Goal: Task Accomplishment & Management: Use online tool/utility

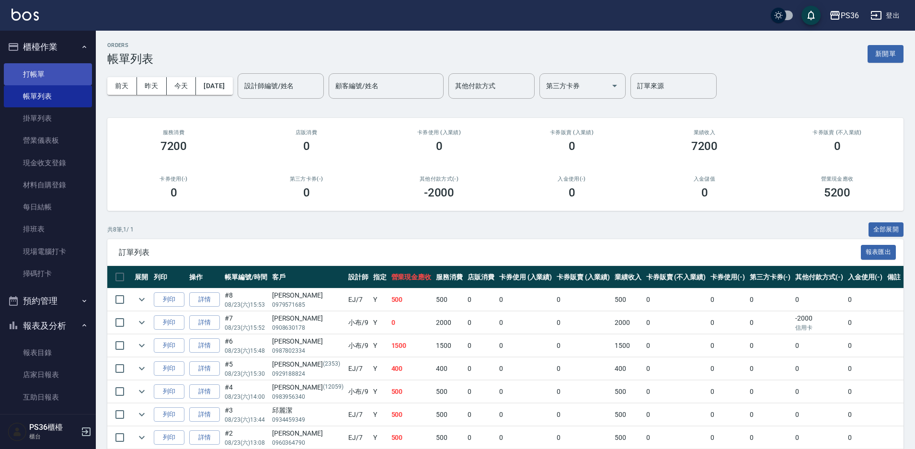
click at [72, 80] on link "打帳單" at bounding box center [48, 74] width 88 height 22
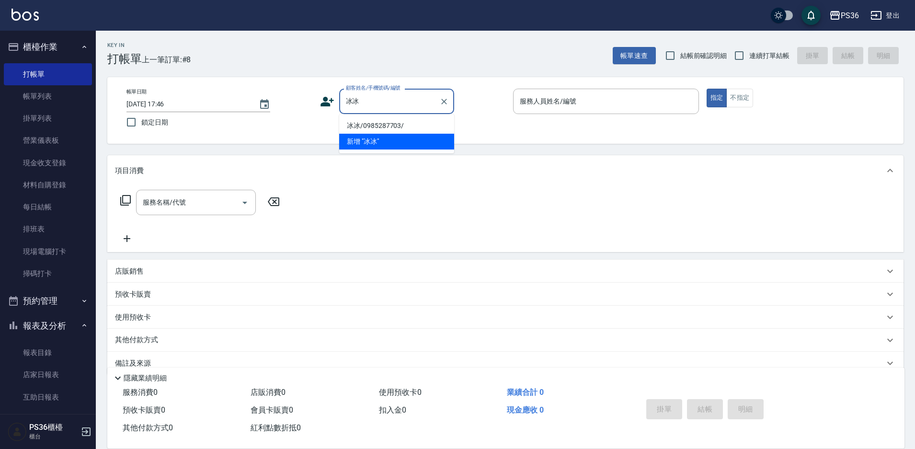
click at [409, 121] on li "冰冰/0985287703/" at bounding box center [396, 126] width 115 height 16
type input "冰冰/0985287703/"
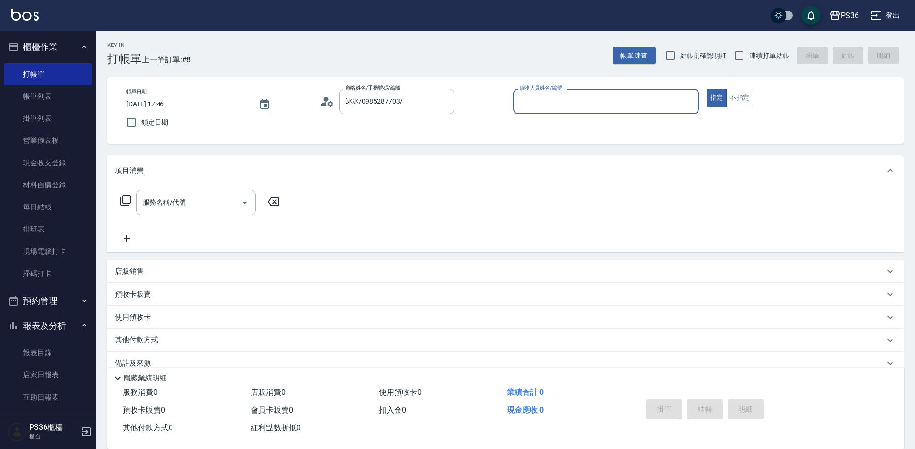
type input "小樂-0"
click at [126, 203] on icon at bounding box center [125, 199] width 11 height 11
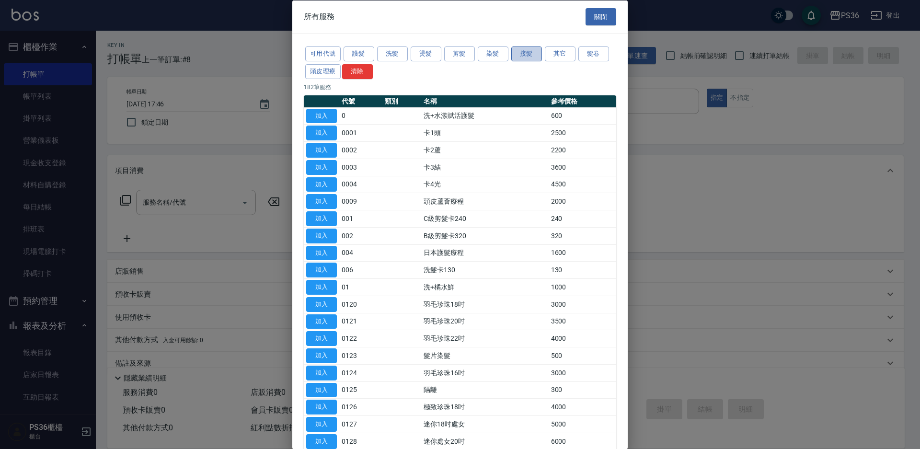
click at [534, 52] on button "接髮" at bounding box center [526, 53] width 31 height 15
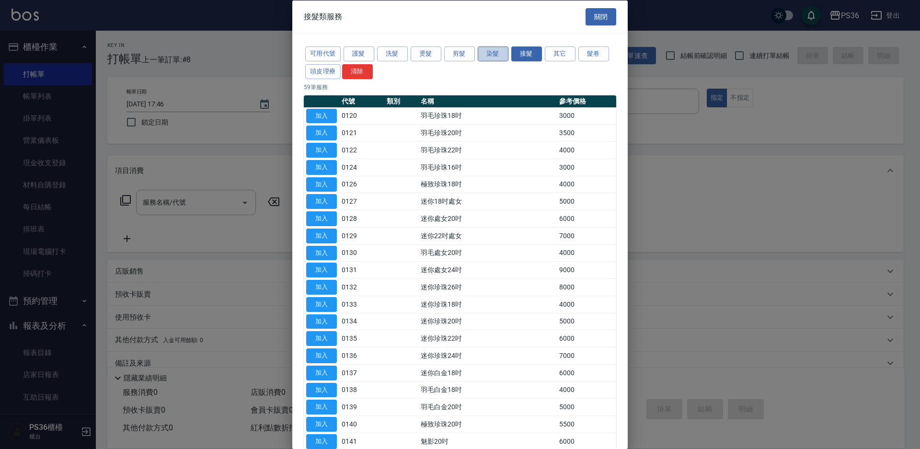
click at [495, 60] on button "染髮" at bounding box center [493, 53] width 31 height 15
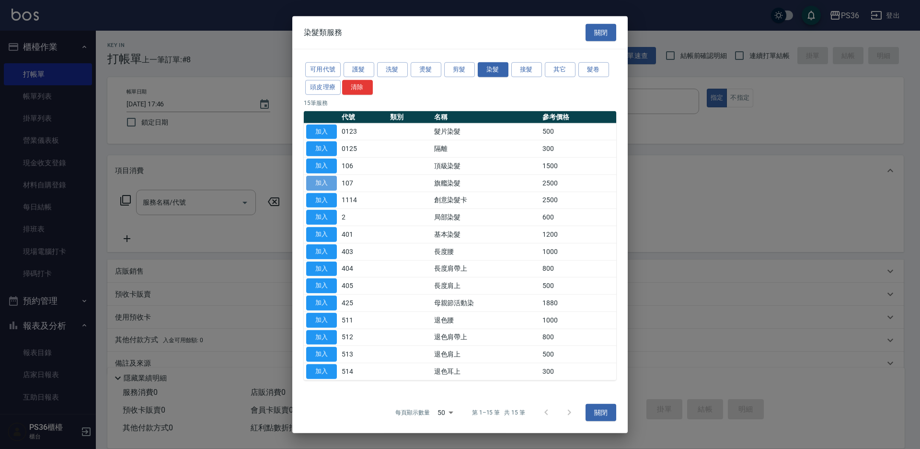
click at [328, 184] on button "加入" at bounding box center [321, 183] width 31 height 15
type input "旗艦染髮(107)"
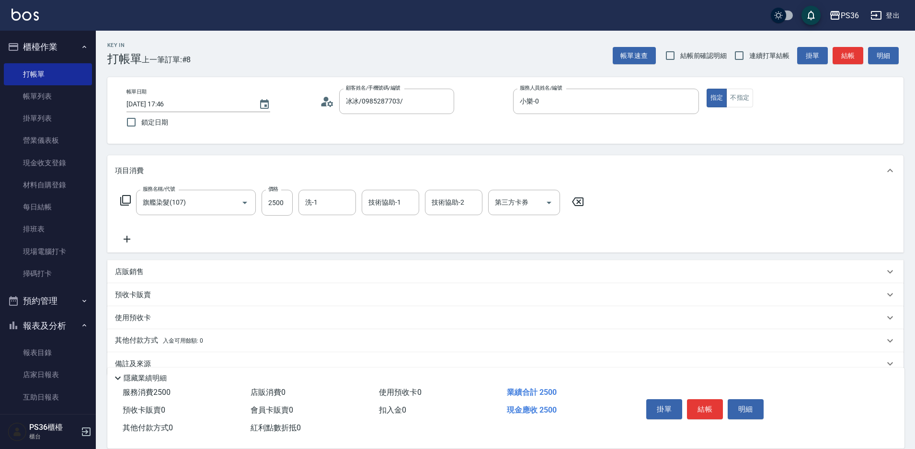
click at [129, 201] on icon at bounding box center [125, 199] width 11 height 11
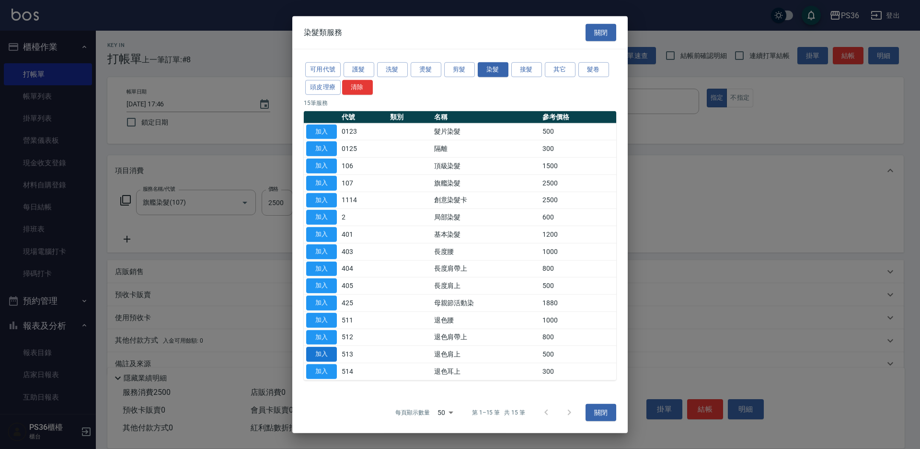
click at [327, 350] on button "加入" at bounding box center [321, 354] width 31 height 15
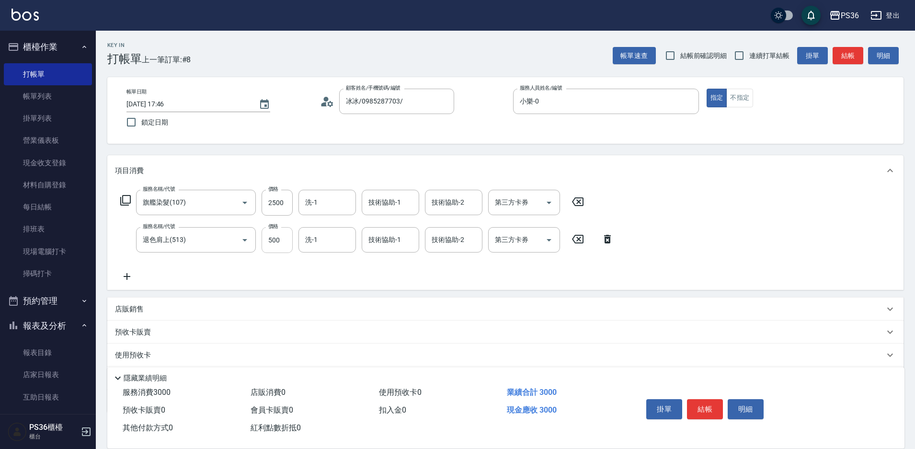
click at [292, 237] on input "500" at bounding box center [277, 240] width 31 height 26
type input "2000"
click at [715, 400] on button "結帳" at bounding box center [705, 409] width 36 height 20
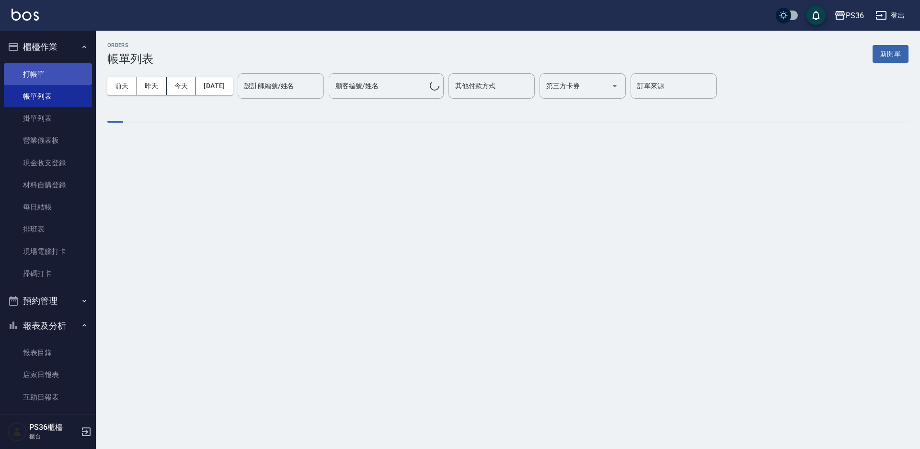
click at [67, 74] on link "打帳單" at bounding box center [48, 74] width 88 height 22
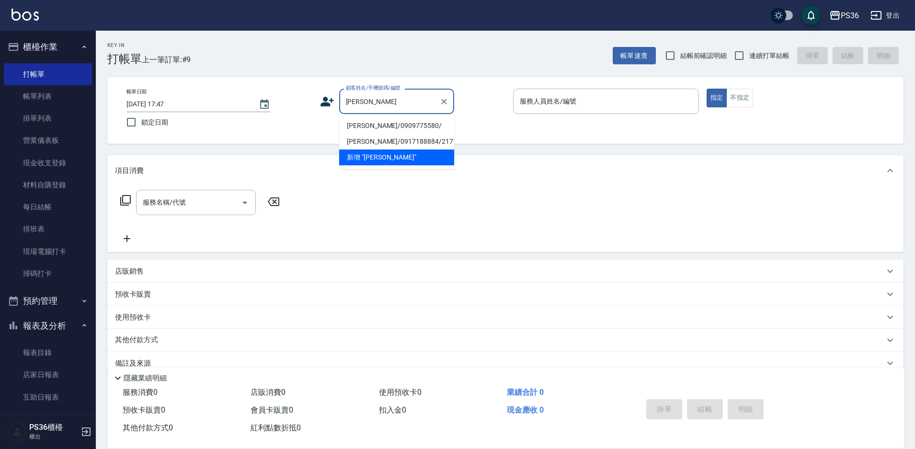
click at [399, 125] on li "[PERSON_NAME]/0909775580/" at bounding box center [396, 126] width 115 height 16
type input "[PERSON_NAME]/0909775580/"
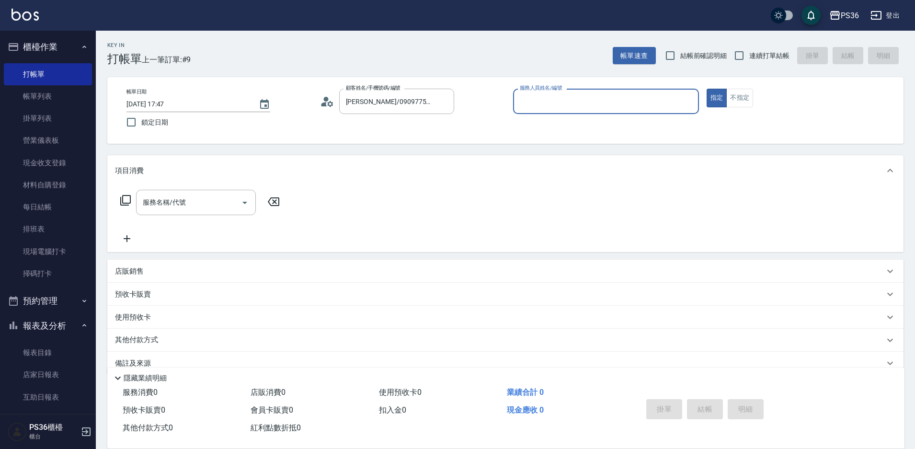
type input "小樂-0"
click at [129, 201] on icon at bounding box center [125, 199] width 11 height 11
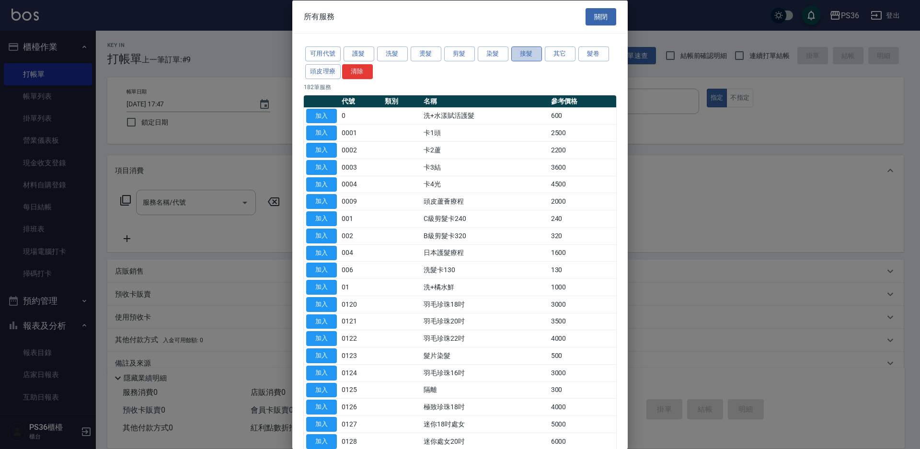
click at [517, 52] on button "接髮" at bounding box center [526, 53] width 31 height 15
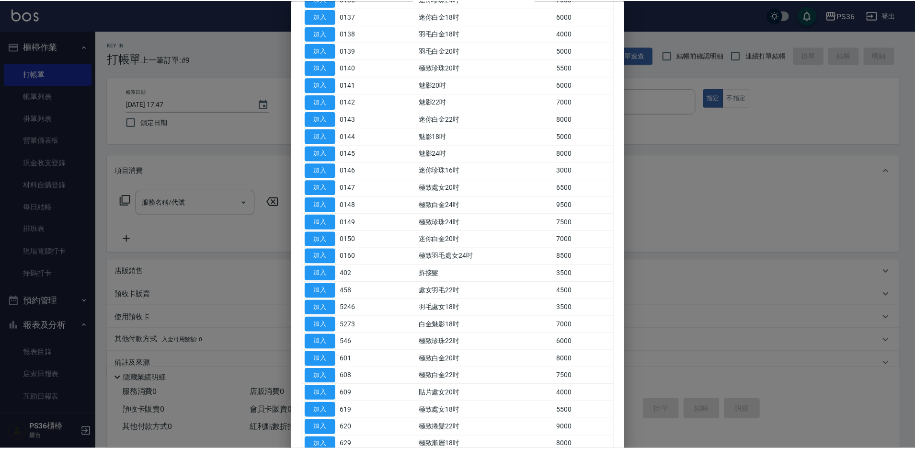
scroll to position [479, 0]
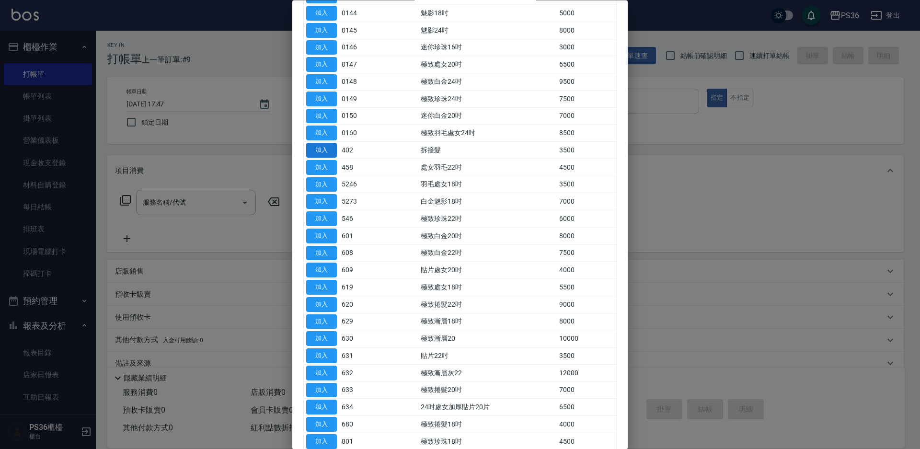
click at [334, 153] on button "加入" at bounding box center [321, 150] width 31 height 15
type input "拆接髮(402)"
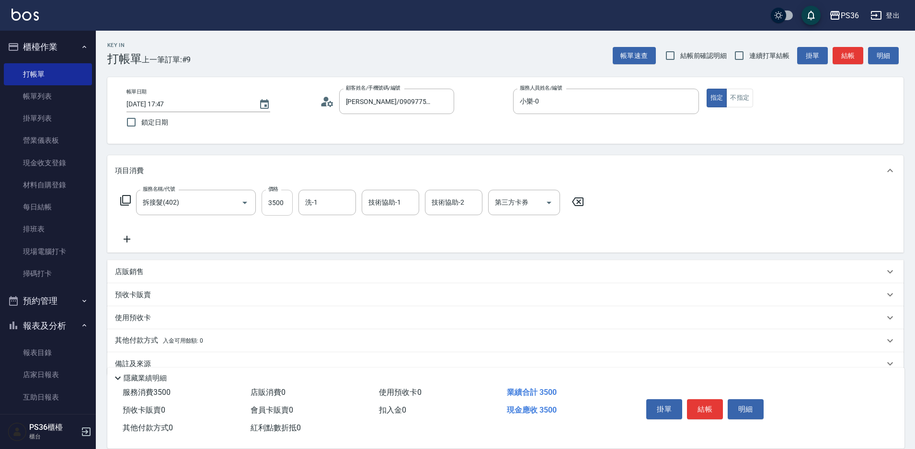
click at [282, 205] on input "3500" at bounding box center [277, 203] width 31 height 26
type input "2500"
click at [127, 198] on icon at bounding box center [125, 199] width 11 height 11
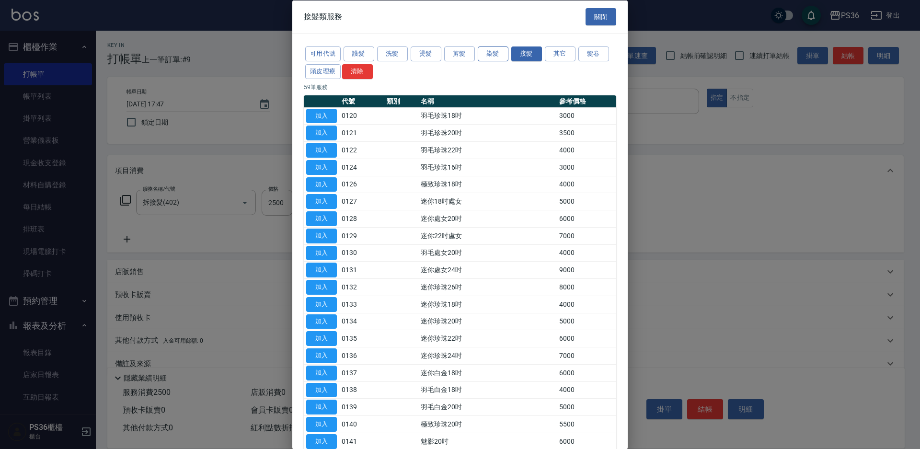
click at [486, 57] on button "染髮" at bounding box center [493, 53] width 31 height 15
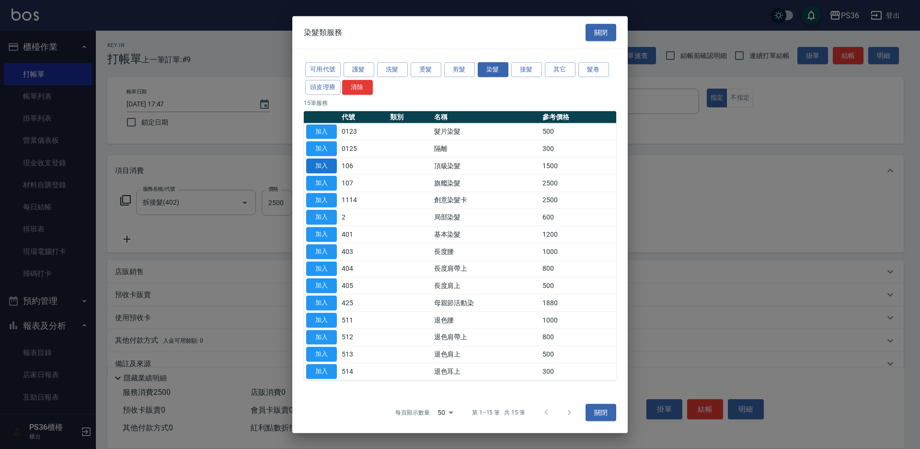
click at [320, 162] on button "加入" at bounding box center [321, 166] width 31 height 15
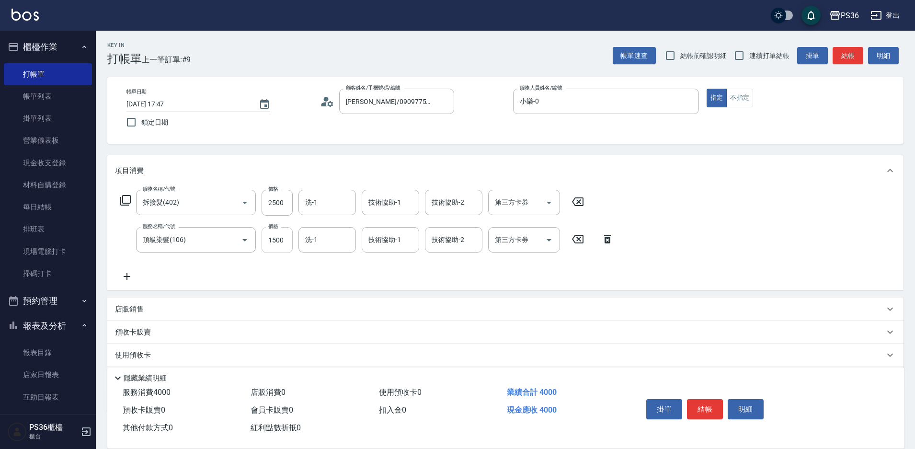
click at [284, 243] on input "1500" at bounding box center [277, 240] width 31 height 26
type input "2000"
click at [696, 402] on button "結帳" at bounding box center [705, 409] width 36 height 20
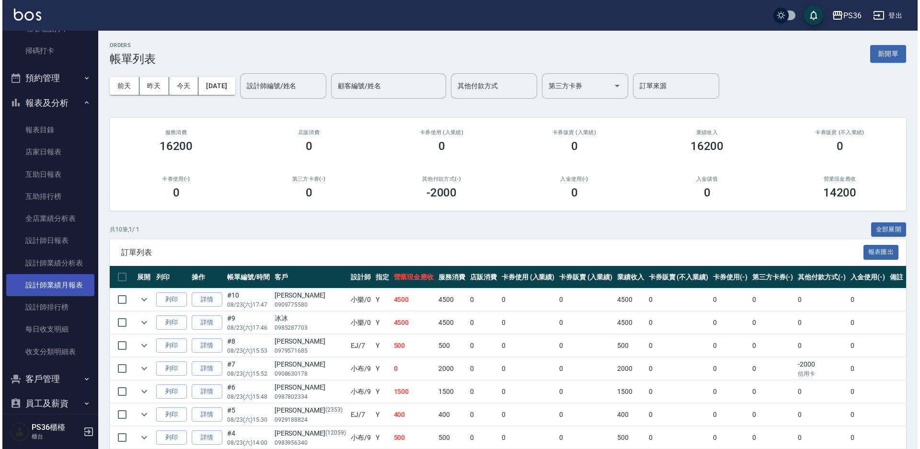
scroll to position [239, 0]
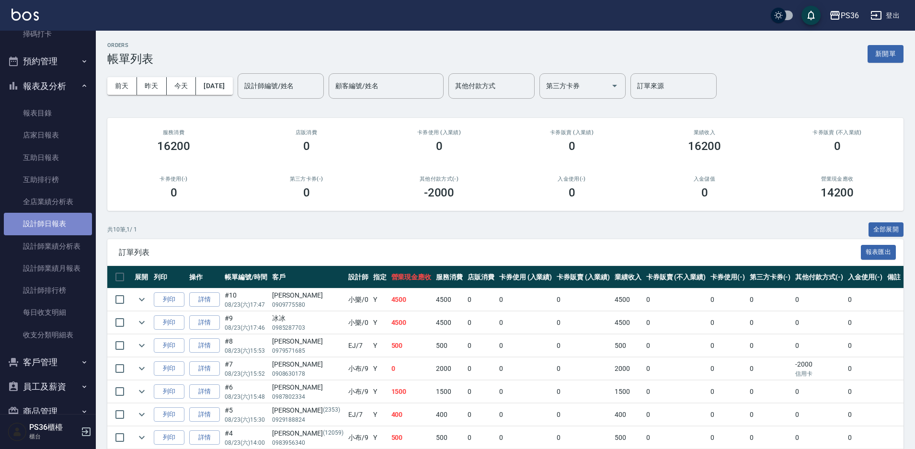
click at [57, 217] on link "設計師日報表" at bounding box center [48, 224] width 88 height 22
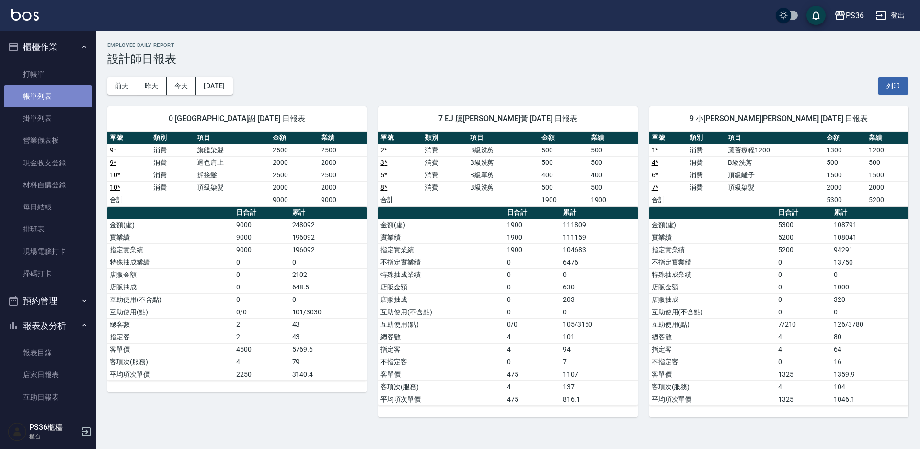
click at [51, 87] on link "帳單列表" at bounding box center [48, 96] width 88 height 22
click at [51, 83] on link "打帳單" at bounding box center [48, 74] width 88 height 22
click at [52, 80] on link "打帳單" at bounding box center [48, 74] width 88 height 22
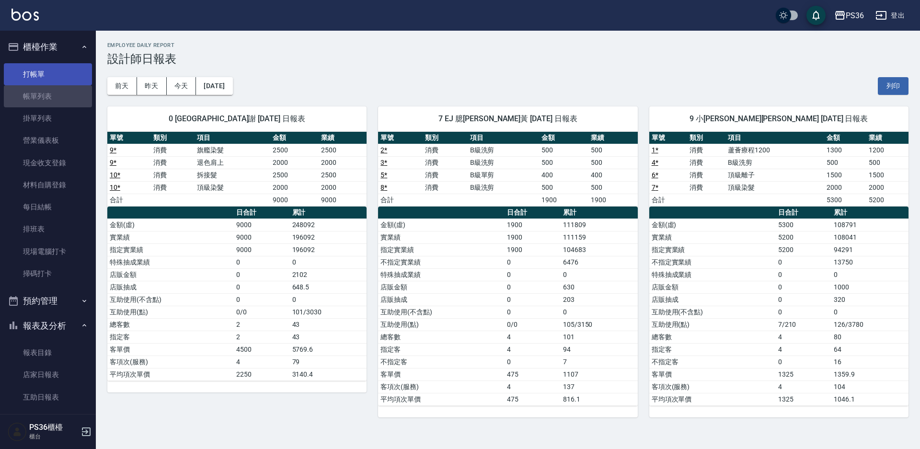
click at [52, 80] on link "打帳單" at bounding box center [48, 74] width 88 height 22
click at [57, 73] on link "打帳單" at bounding box center [48, 74] width 88 height 22
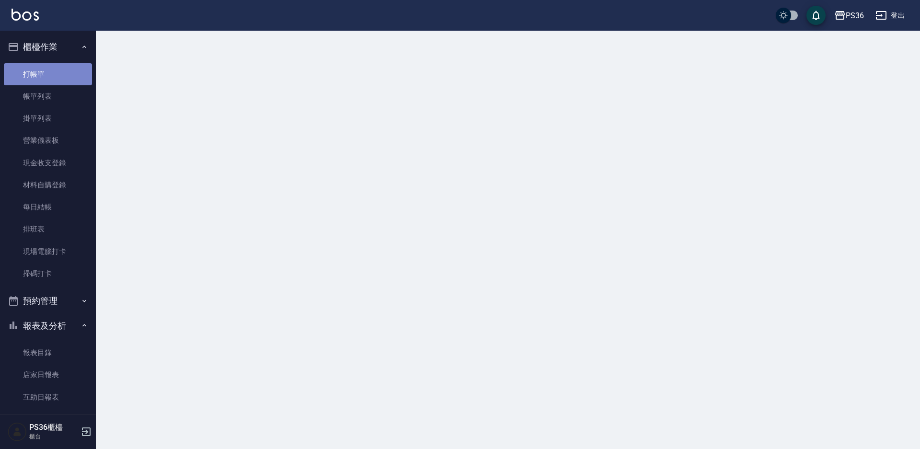
click at [57, 68] on link "打帳單" at bounding box center [48, 74] width 88 height 22
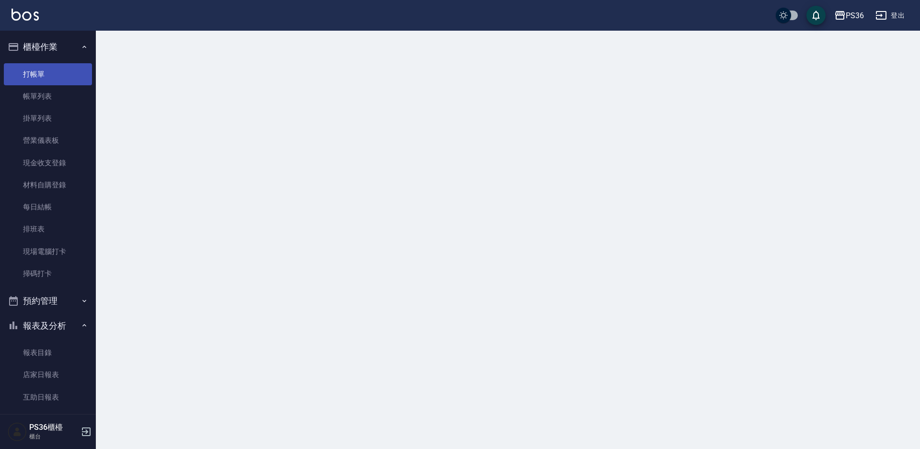
click at [57, 68] on link "打帳單" at bounding box center [48, 74] width 88 height 22
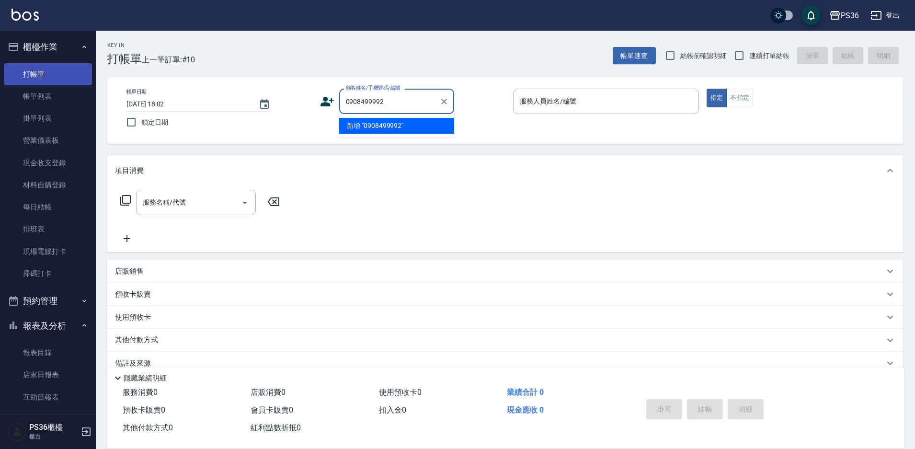
type input "0908499992"
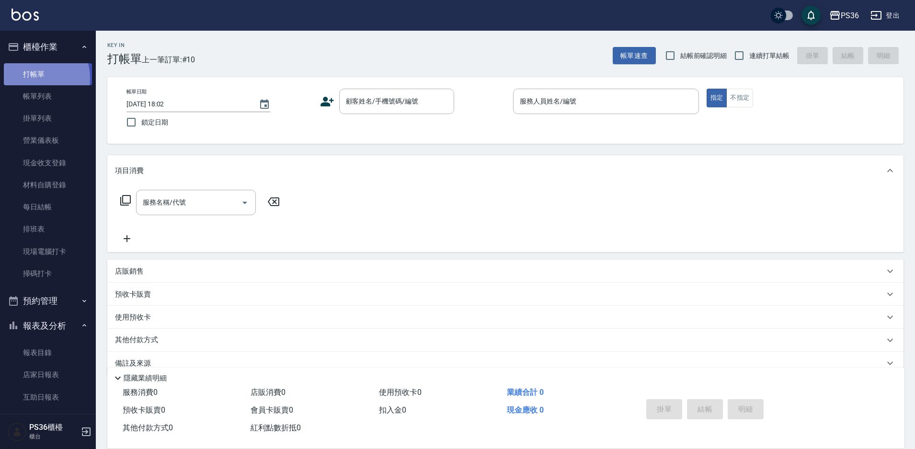
click at [34, 77] on link "打帳單" at bounding box center [48, 74] width 88 height 22
click at [352, 105] on input "顧客姓名/手機號碼/編號" at bounding box center [389, 101] width 92 height 17
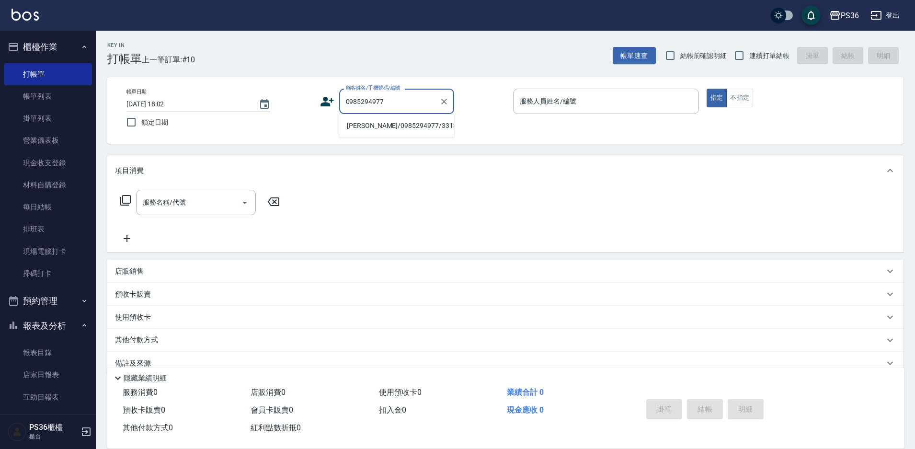
click at [353, 122] on li "[PERSON_NAME]/0985294977/331350" at bounding box center [396, 126] width 115 height 16
type input "[PERSON_NAME]/0985294977/331350"
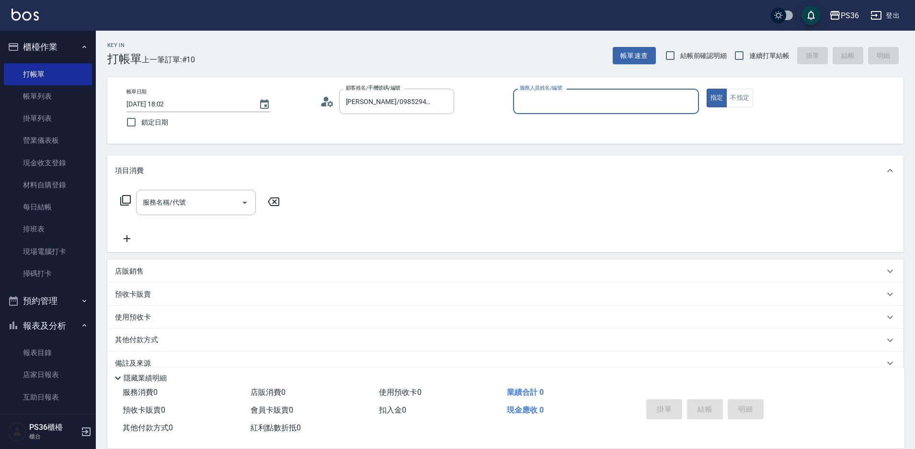
type input "[PERSON_NAME]-1"
click at [174, 202] on div "服務名稱/代號 服務名稱/代號" at bounding box center [196, 202] width 120 height 25
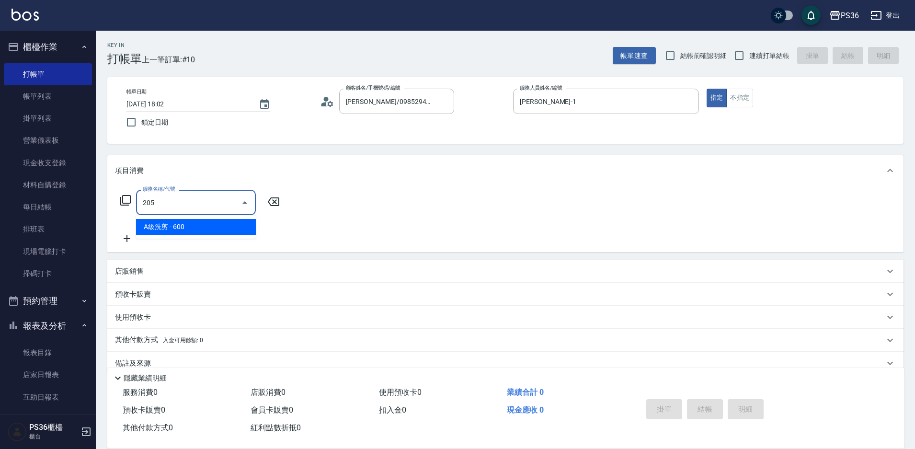
type input "A級洗剪(205)"
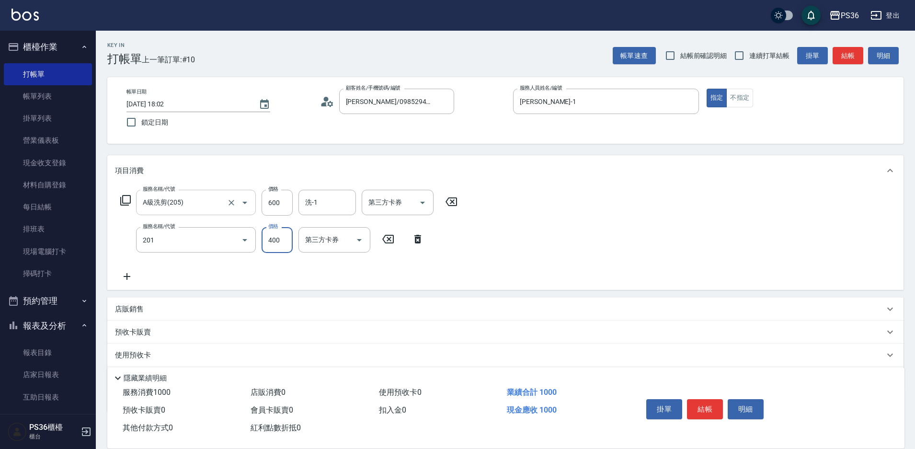
type input "C級洗剪(201)"
click at [159, 233] on input "C級洗剪(201)" at bounding box center [182, 239] width 84 height 17
type input "0"
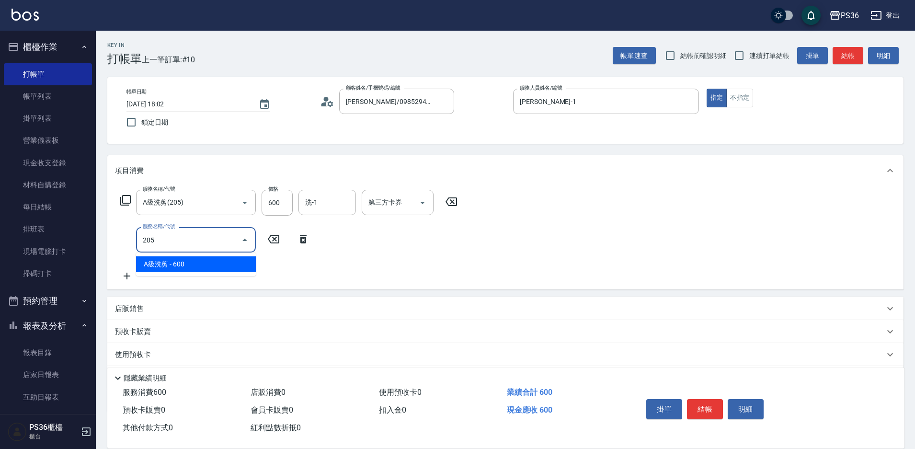
type input "A級洗剪(205)"
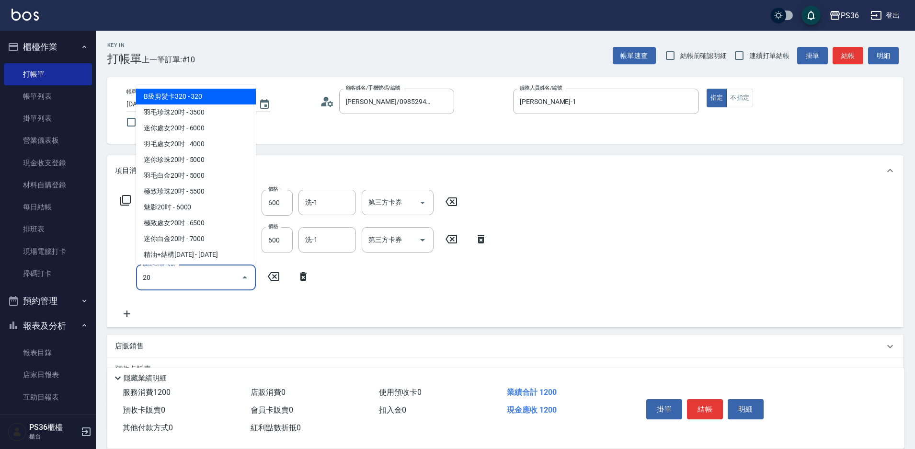
type input "2"
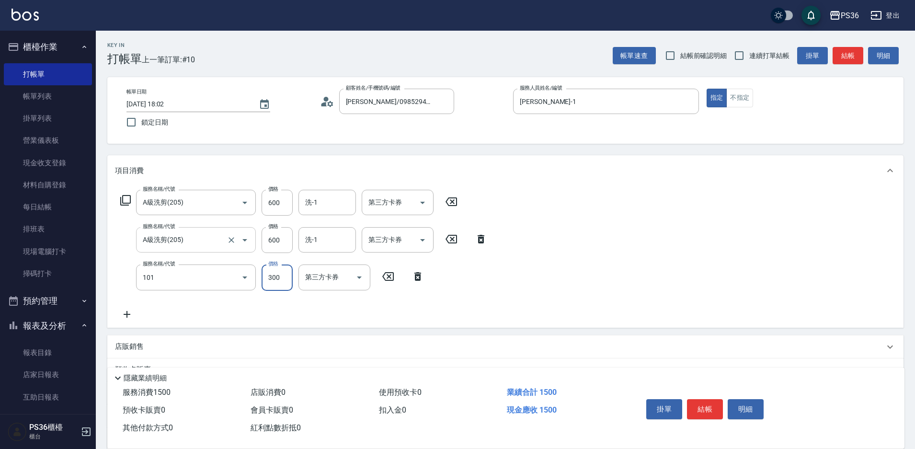
type input "洗髮(101)"
type input "[PERSON_NAME]-22"
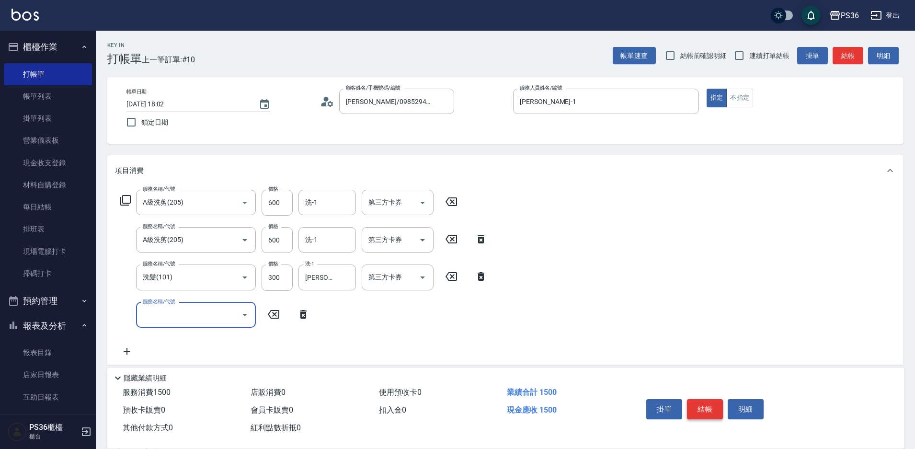
click at [696, 405] on button "結帳" at bounding box center [705, 409] width 36 height 20
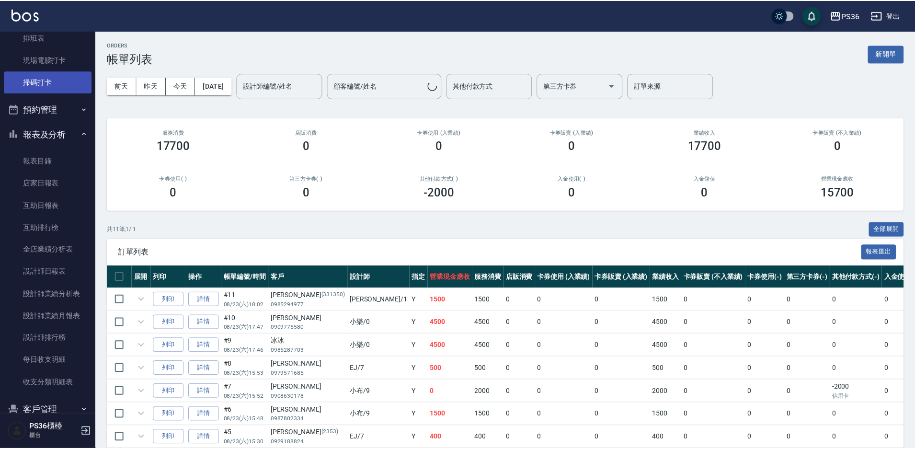
scroll to position [285, 0]
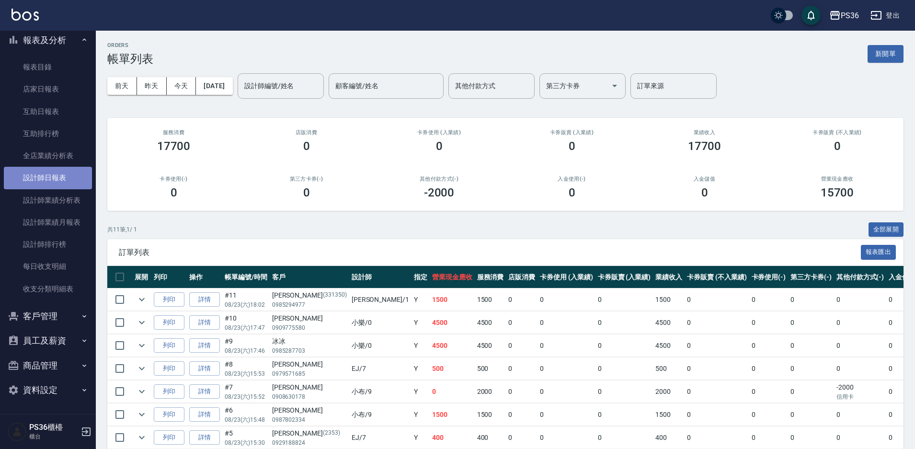
click at [52, 186] on link "設計師日報表" at bounding box center [48, 178] width 88 height 22
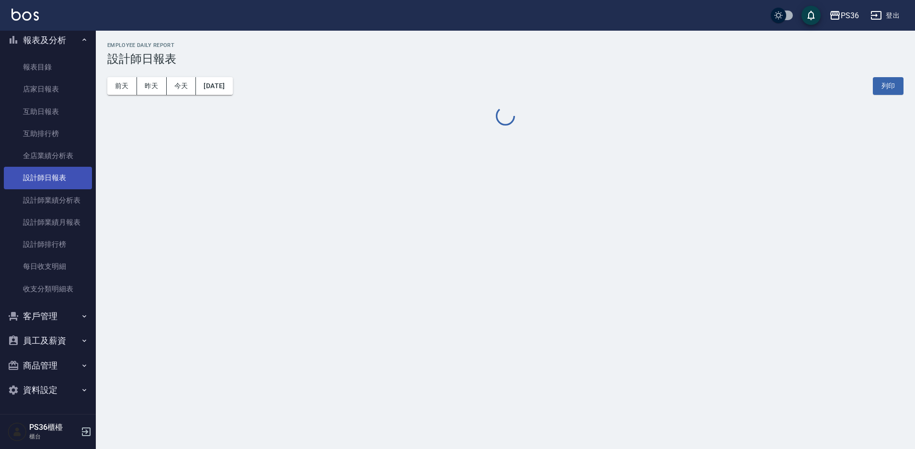
click at [52, 186] on link "設計師日報表" at bounding box center [48, 178] width 88 height 22
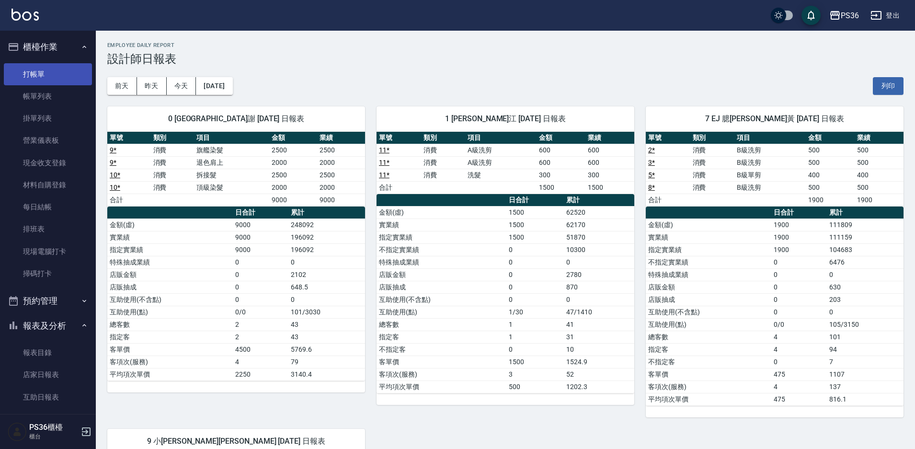
click at [60, 71] on link "打帳單" at bounding box center [48, 74] width 88 height 22
